Goal: Navigation & Orientation: Find specific page/section

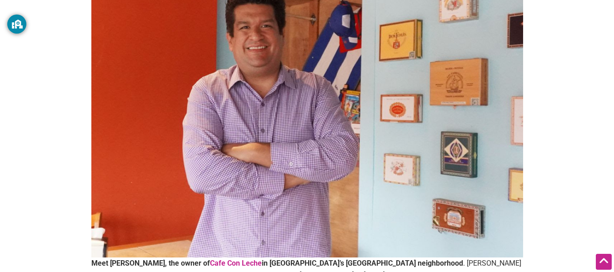
scroll to position [148, 0]
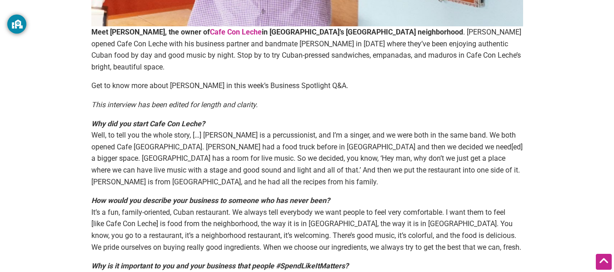
scroll to position [392, 0]
click at [235, 32] on strong "Cafe Con Leche" at bounding box center [236, 31] width 52 height 9
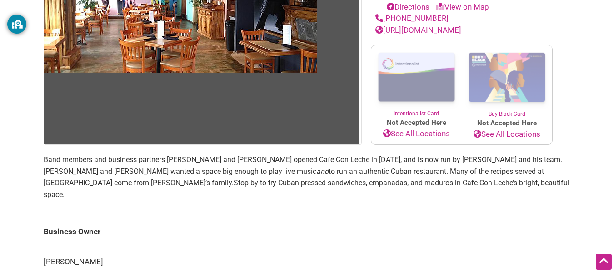
scroll to position [158, 0]
